Goal: Information Seeking & Learning: Learn about a topic

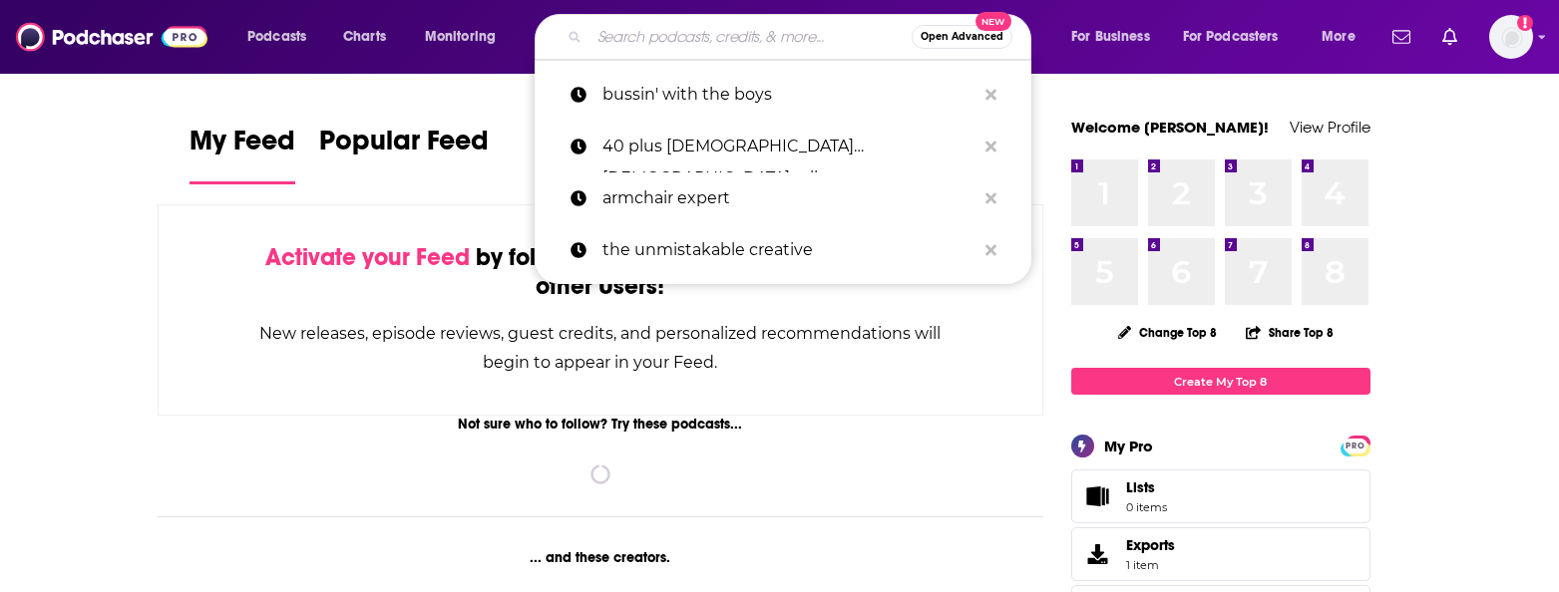
click at [782, 38] on input "Search podcasts, credits, & more..." at bounding box center [750, 37] width 322 height 32
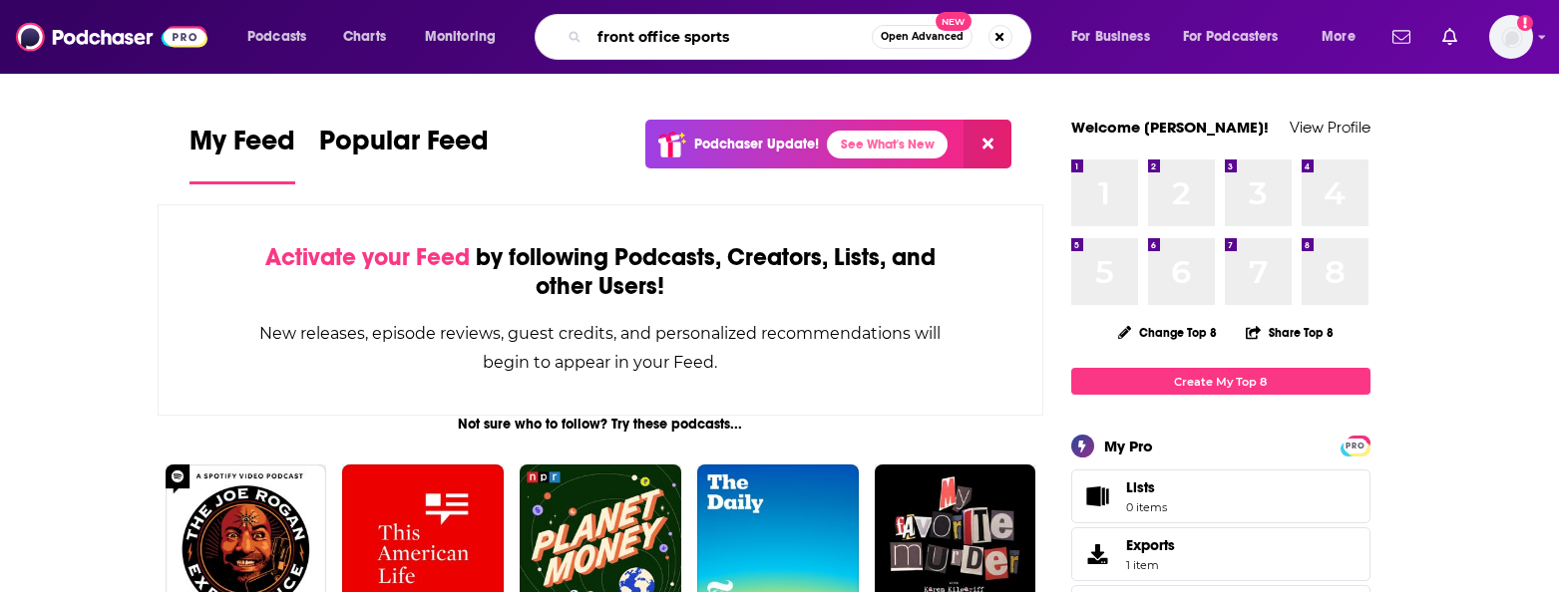
click at [756, 43] on input "front office sports" at bounding box center [730, 37] width 282 height 32
type input "front office sports"
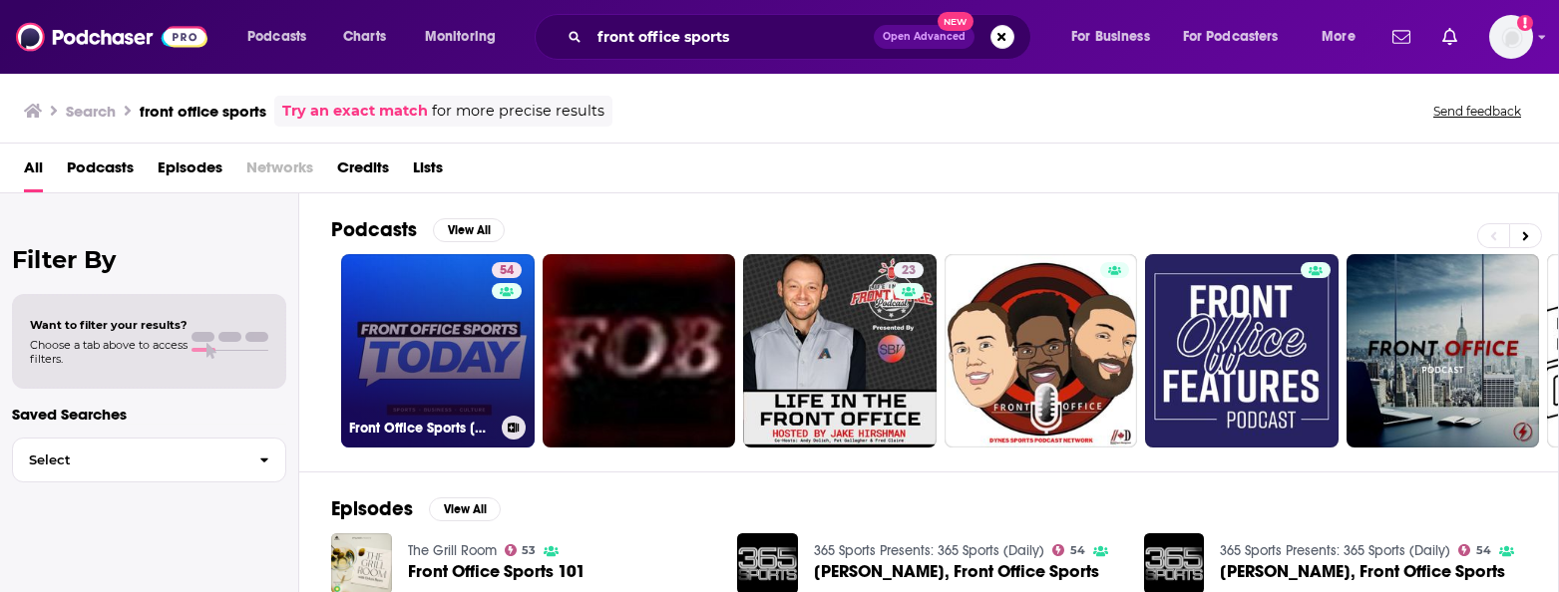
click at [404, 343] on link "54 Front Office Sports [DATE]" at bounding box center [437, 350] width 193 height 193
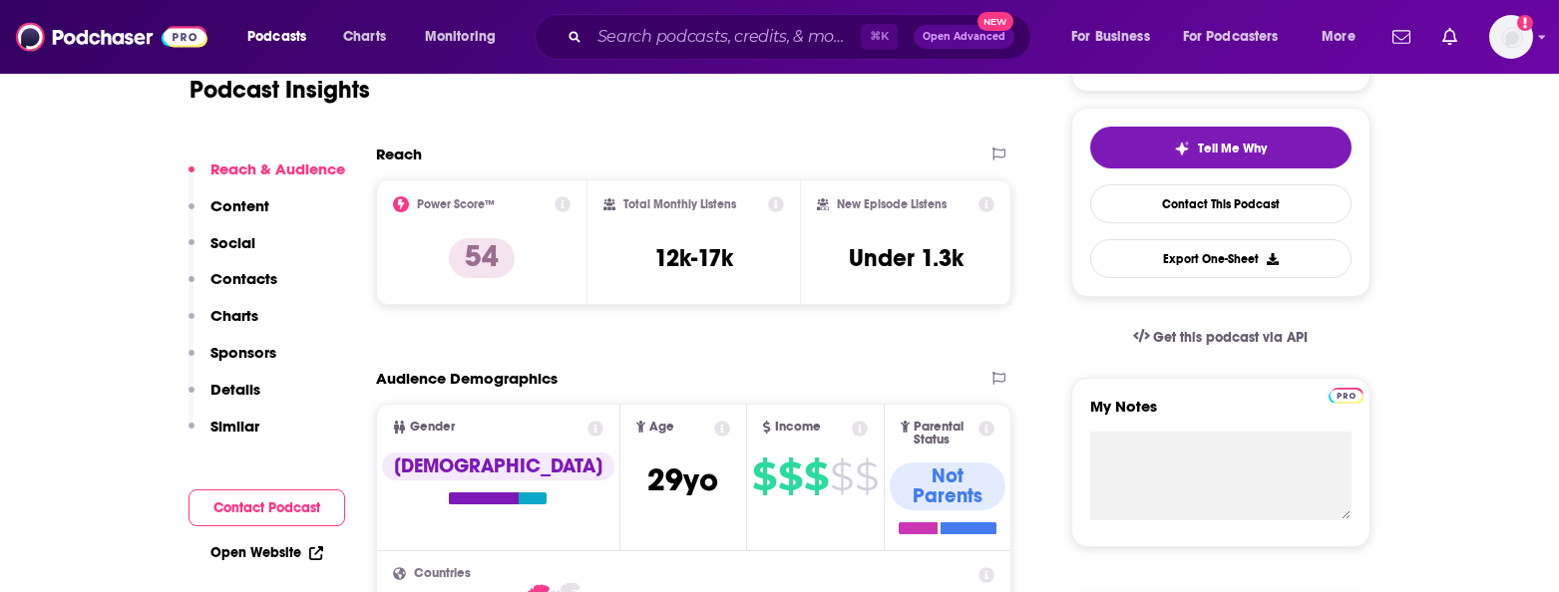
scroll to position [451, 0]
